Goal: Task Accomplishment & Management: Manage account settings

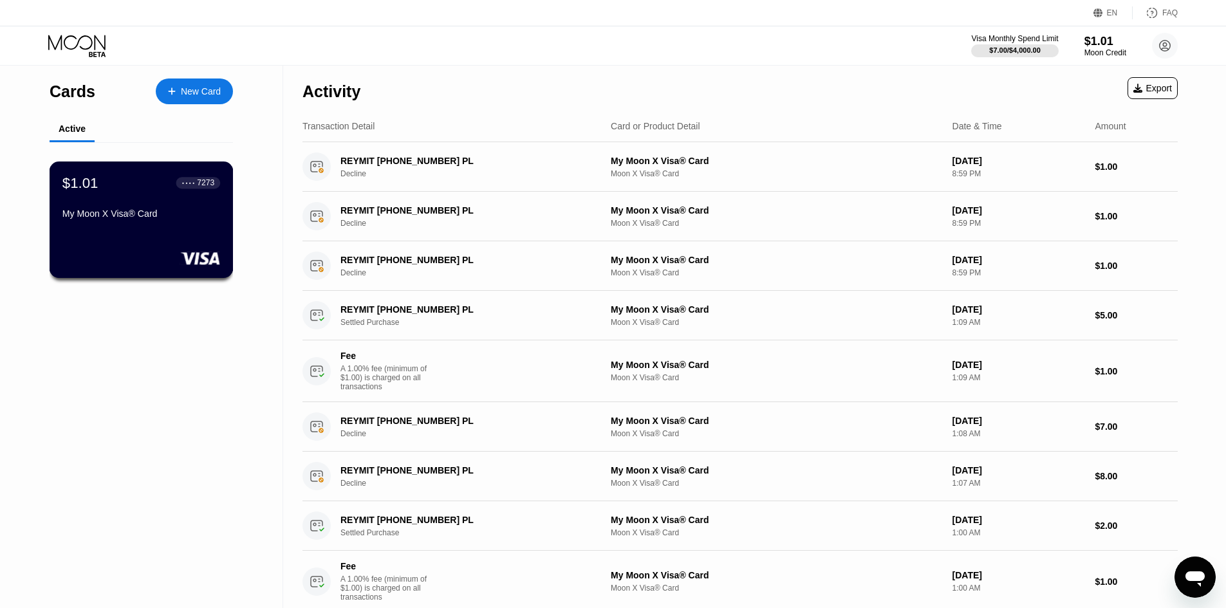
click at [148, 224] on div "My Moon X Visa® Card" at bounding box center [141, 216] width 158 height 15
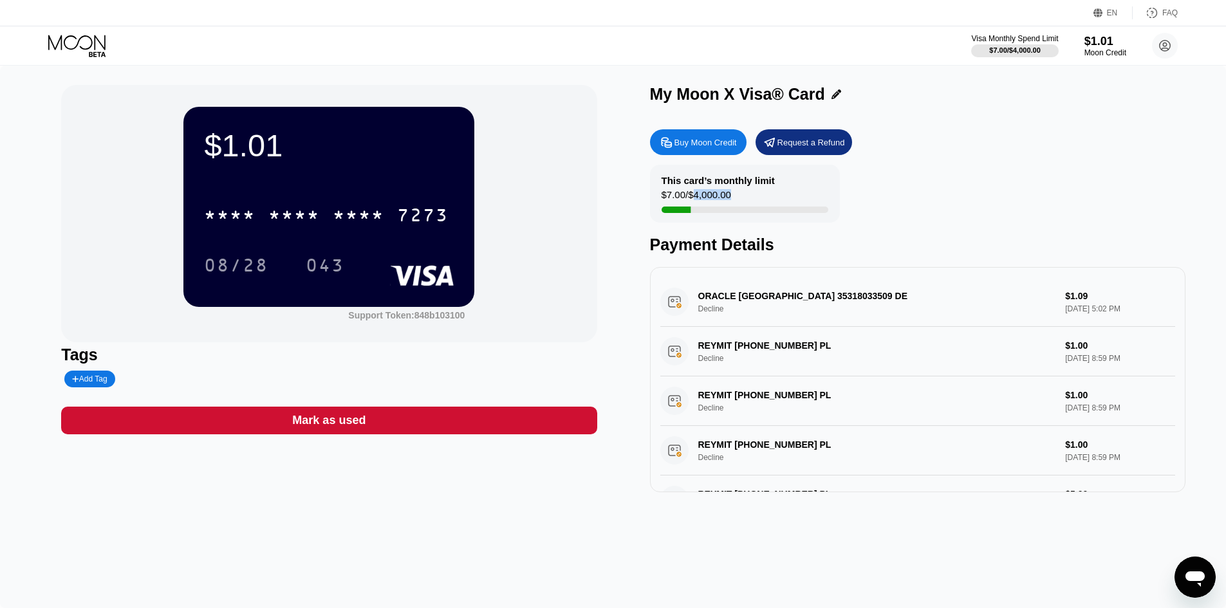
drag, startPoint x: 696, startPoint y: 192, endPoint x: 746, endPoint y: 195, distance: 50.3
click at [741, 194] on div "This card’s monthly limit $7.00 / $4,000.00" at bounding box center [745, 194] width 190 height 58
click at [747, 200] on div "This card’s monthly limit $7.00 / $4,000.00" at bounding box center [745, 194] width 190 height 58
drag, startPoint x: 738, startPoint y: 200, endPoint x: 671, endPoint y: 200, distance: 66.9
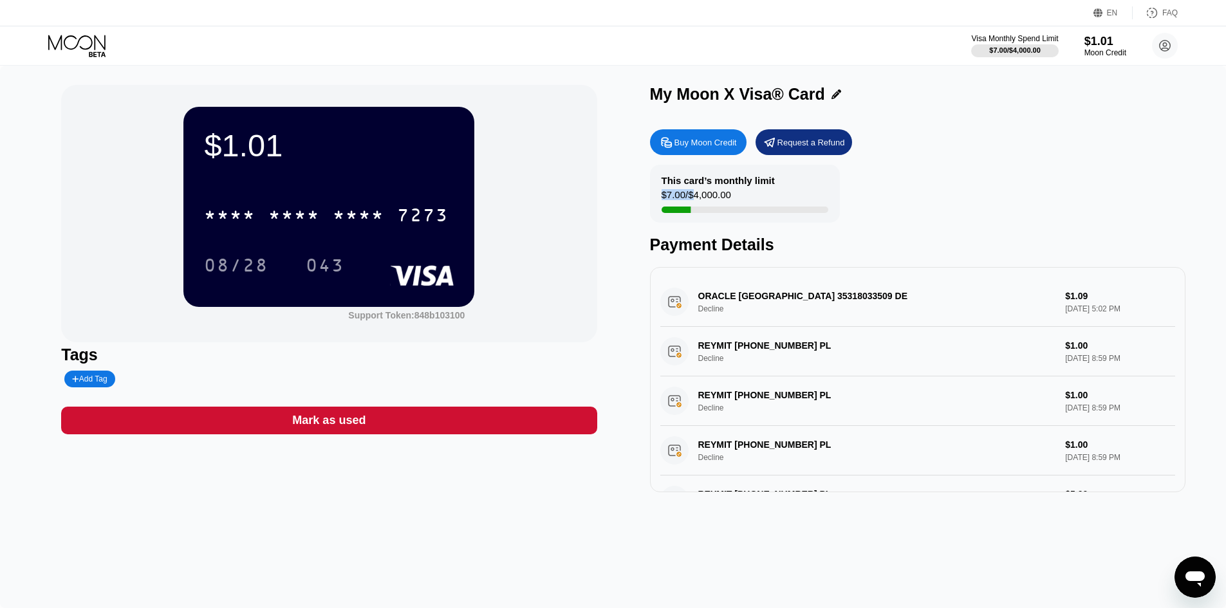
click at [671, 200] on div "This card’s monthly limit $7.00 / $4,000.00" at bounding box center [745, 194] width 190 height 58
click at [672, 198] on div "$7.00 / $4,000.00" at bounding box center [697, 197] width 70 height 17
click at [714, 197] on div "$7.00 / $4,000.00" at bounding box center [697, 197] width 70 height 17
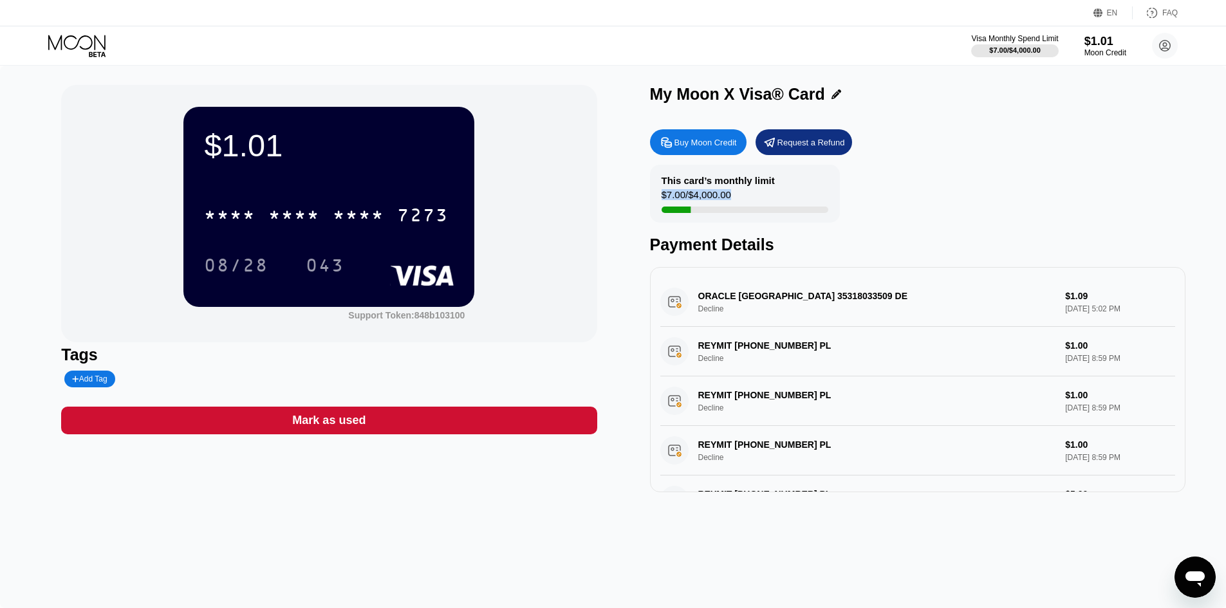
click at [735, 196] on div "This card’s monthly limit $7.00 / $4,000.00" at bounding box center [745, 194] width 190 height 58
click at [729, 196] on div "$7.00 / $4,000.00" at bounding box center [697, 197] width 70 height 17
click at [726, 196] on div "$7.00 / $4,000.00" at bounding box center [697, 197] width 70 height 17
drag, startPoint x: 739, startPoint y: 196, endPoint x: 765, endPoint y: 196, distance: 25.1
click at [760, 196] on div "This card’s monthly limit $7.00 / $4,000.00" at bounding box center [745, 194] width 190 height 58
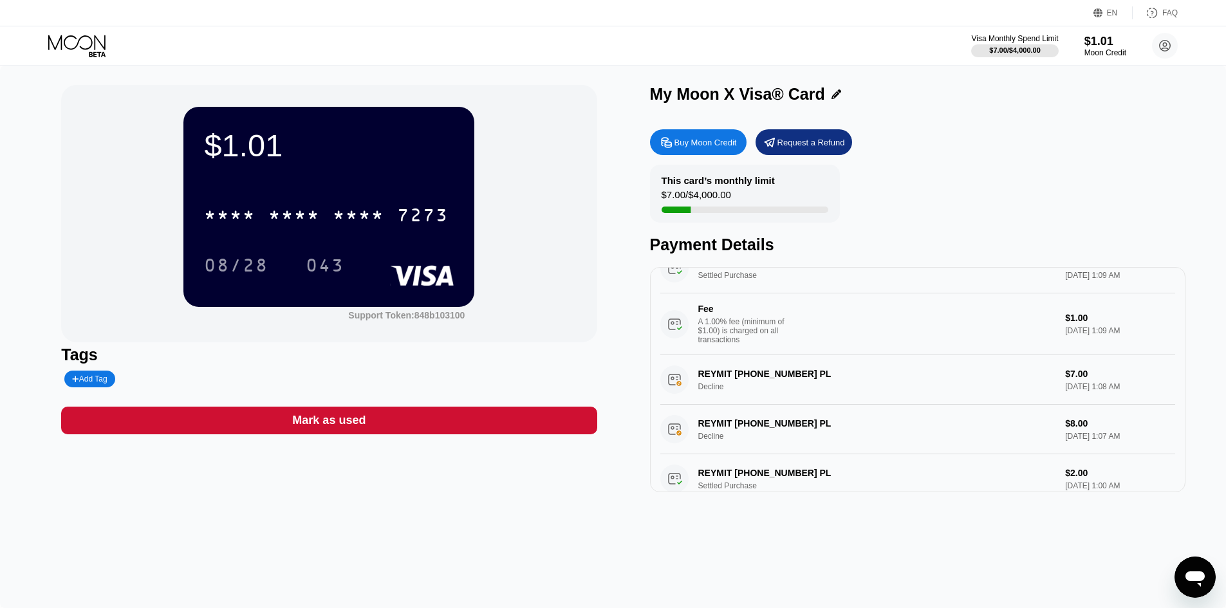
scroll to position [605, 0]
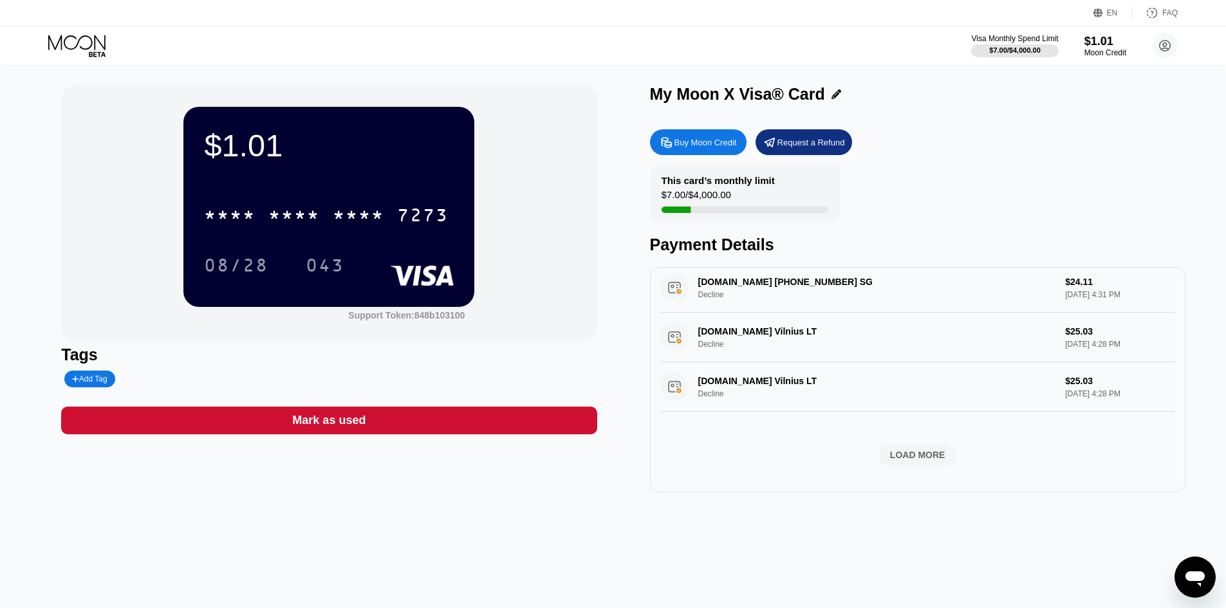
drag, startPoint x: 899, startPoint y: 431, endPoint x: 938, endPoint y: 596, distance: 170.0
click at [939, 449] on div "LOAD MORE" at bounding box center [917, 455] width 55 height 12
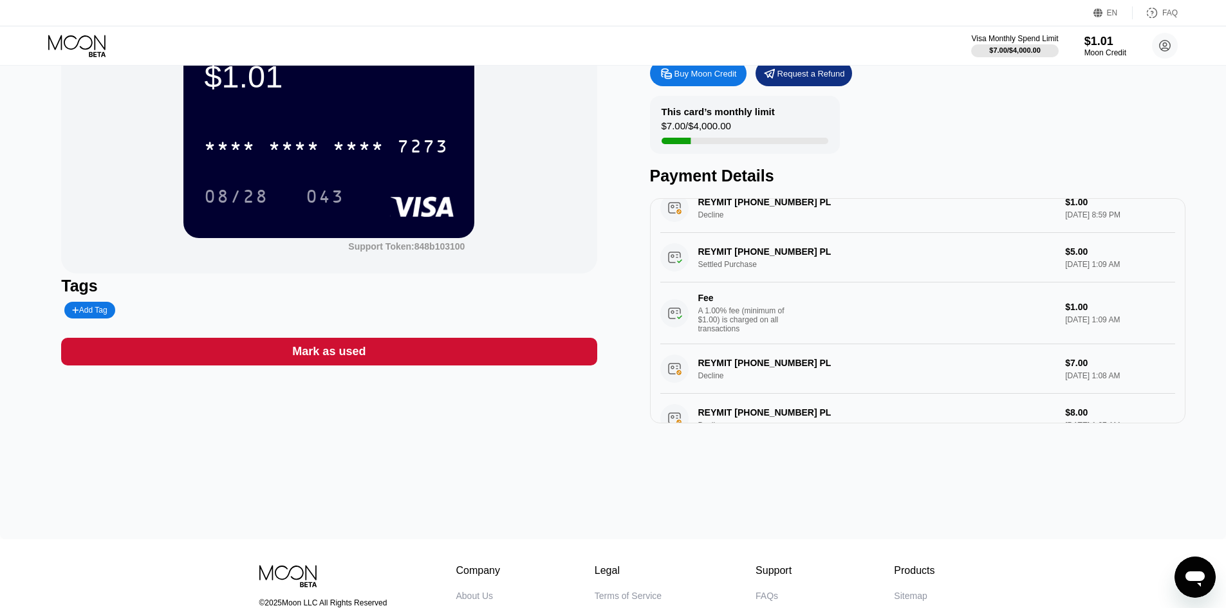
scroll to position [219, 0]
